Goal: Information Seeking & Learning: Learn about a topic

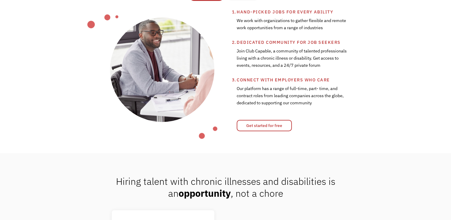
scroll to position [247, 0]
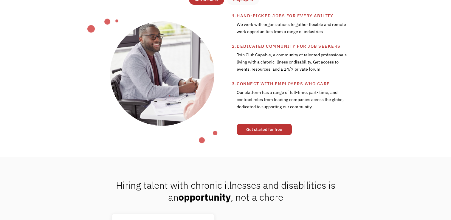
click at [257, 135] on link "Get started for free" at bounding box center [264, 129] width 55 height 11
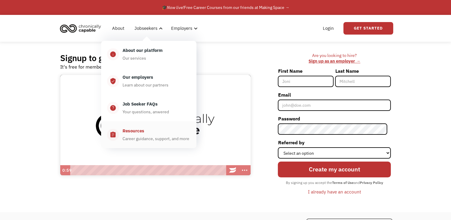
click at [138, 132] on div "Resources" at bounding box center [133, 130] width 22 height 7
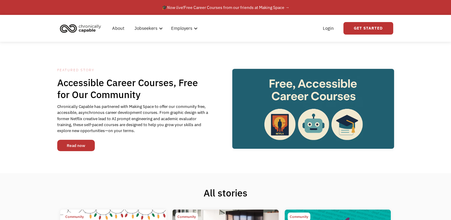
click at [74, 145] on link "Read now" at bounding box center [76, 145] width 38 height 11
